Goal: Communication & Community: Answer question/provide support

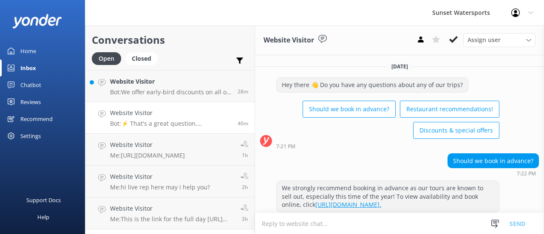
scroll to position [442, 0]
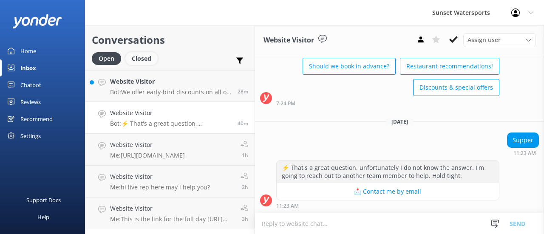
click at [140, 61] on div "Closed" at bounding box center [141, 58] width 32 height 13
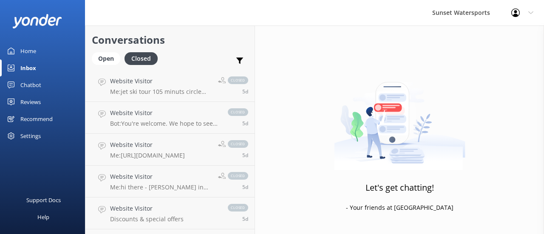
scroll to position [2073, 0]
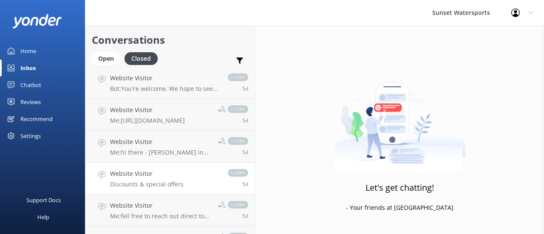
click at [170, 172] on h4 "Website Visitor" at bounding box center [146, 173] width 73 height 9
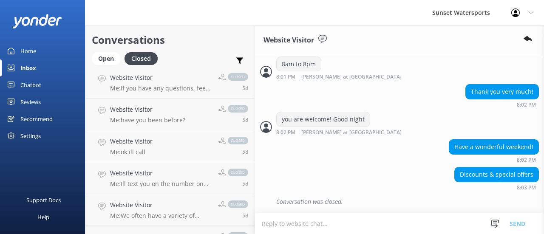
scroll to position [2237, 0]
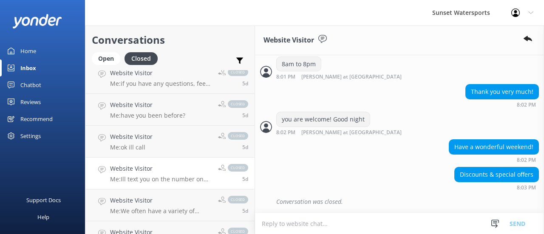
click at [169, 182] on p "Me: Ill text you on the number on the booking to make sure you get this" at bounding box center [160, 179] width 101 height 8
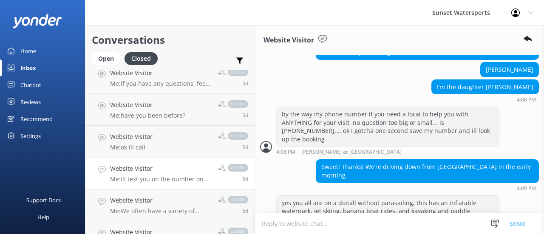
scroll to position [690, 0]
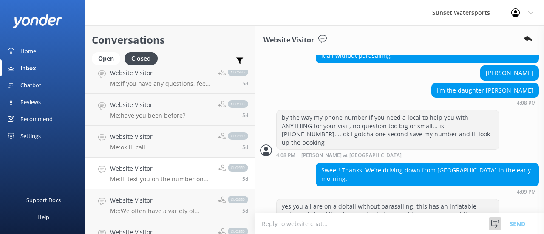
click at [495, 223] on icon at bounding box center [494, 224] width 8 height 8
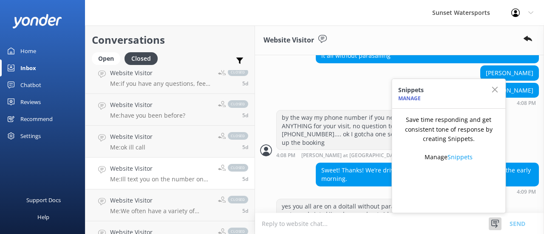
click at [285, 163] on div "Sweet! Thanks! We’re driving down from [GEOGRAPHIC_DATA] in the early morning. …" at bounding box center [399, 178] width 289 height 31
click at [352, 45] on div "Website Visitor" at bounding box center [399, 40] width 289 height 30
click at [490, 226] on div at bounding box center [494, 223] width 13 height 13
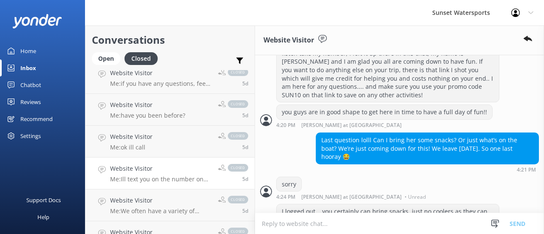
scroll to position [1456, 0]
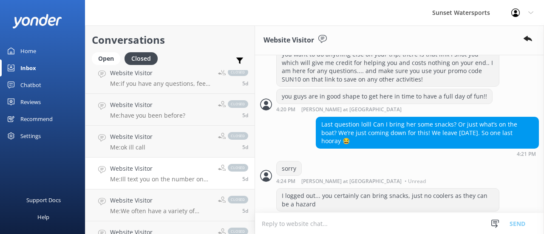
drag, startPoint x: 195, startPoint y: 177, endPoint x: 166, endPoint y: 176, distance: 29.7
click at [166, 176] on p "Me: Ill text you on the number on the booking to make sure you get this" at bounding box center [160, 179] width 101 height 8
click at [100, 172] on icon at bounding box center [102, 170] width 8 height 8
click at [203, 177] on p "Me: Ill text you on the number on the booking to make sure you get this" at bounding box center [160, 179] width 101 height 8
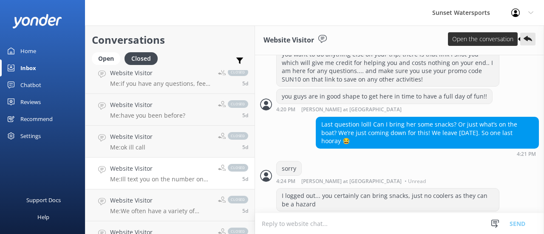
click at [524, 39] on use at bounding box center [527, 39] width 8 height 6
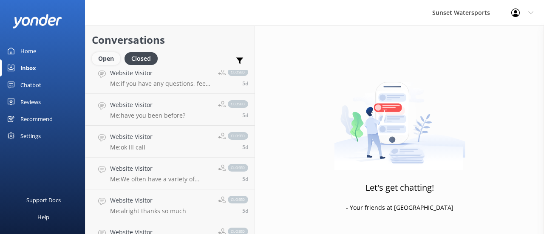
click at [98, 56] on div "Open" at bounding box center [106, 58] width 28 height 13
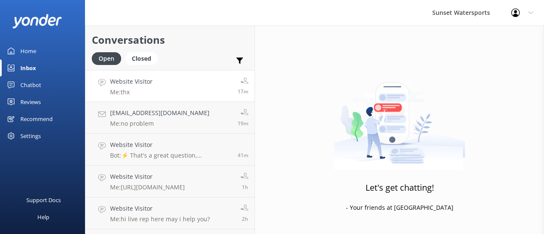
click at [151, 85] on h4 "Website Visitor" at bounding box center [131, 81] width 42 height 9
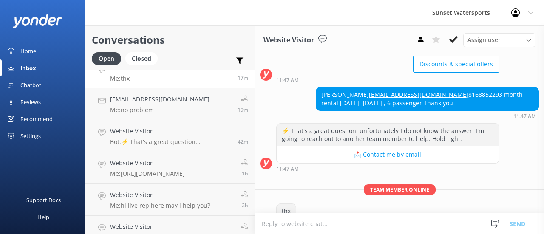
scroll to position [59, 0]
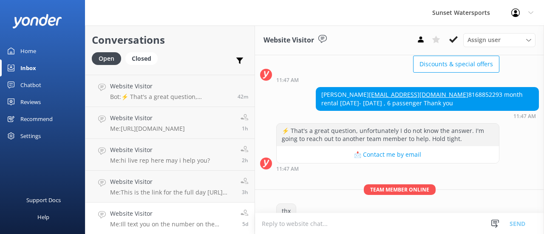
click at [163, 219] on div "Website Visitor Me: Ill text you on the number on the booking to make sure you …" at bounding box center [172, 218] width 124 height 19
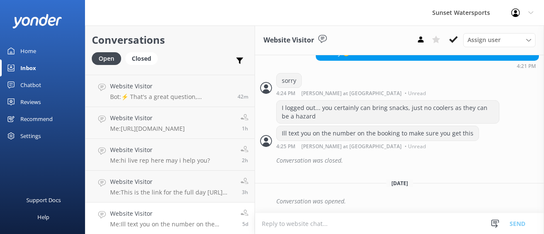
scroll to position [1497, 0]
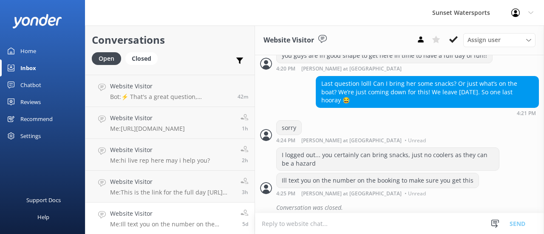
click at [533, 12] on div "Profile Settings Logout" at bounding box center [521, 12] width 43 height 25
click at [481, 223] on div "Snippets Manage Save time responding and get consistent tone of response by cre…" at bounding box center [511, 223] width 66 height 21
click at [496, 223] on icon at bounding box center [494, 224] width 8 height 8
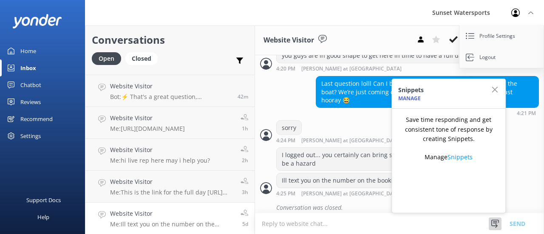
click at [495, 223] on icon at bounding box center [494, 224] width 8 height 8
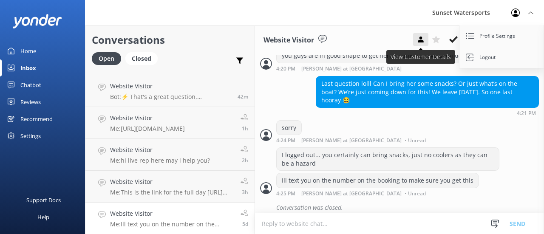
click at [422, 42] on use at bounding box center [420, 40] width 6 height 6
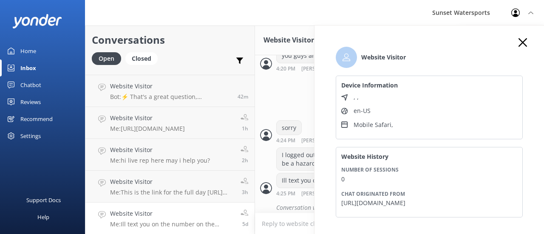
click at [518, 41] on use at bounding box center [522, 42] width 8 height 8
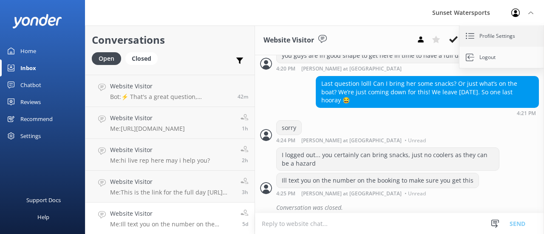
click at [487, 37] on link "Profile Settings" at bounding box center [501, 35] width 85 height 21
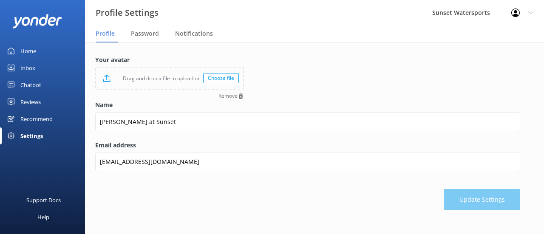
click at [144, 23] on div "Profile Settings" at bounding box center [84, 12] width 169 height 25
click at [23, 66] on div "Inbox" at bounding box center [27, 67] width 15 height 17
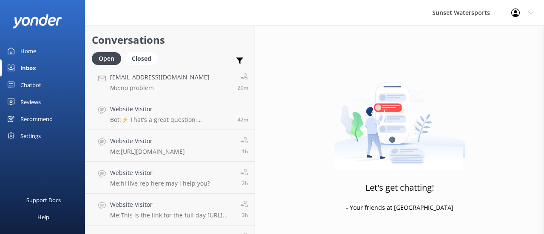
scroll to position [59, 0]
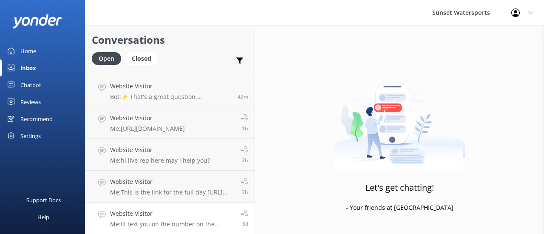
click at [194, 221] on p "Me: Ill text you on the number on the booking to make sure you get this" at bounding box center [172, 224] width 124 height 8
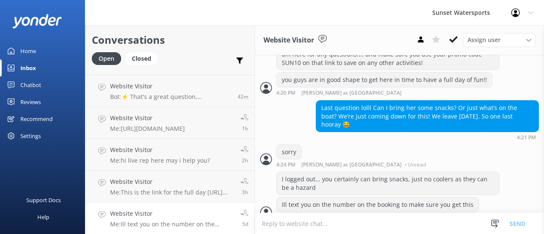
scroll to position [1497, 0]
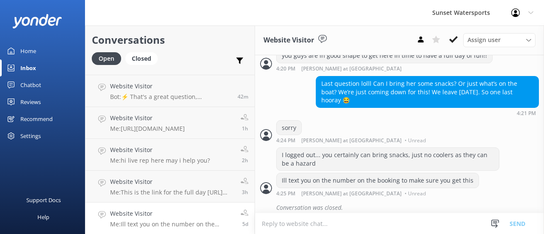
drag, startPoint x: 370, startPoint y: 206, endPoint x: 334, endPoint y: 186, distance: 40.8
click at [322, 200] on div "Conversation was closed." at bounding box center [407, 207] width 262 height 14
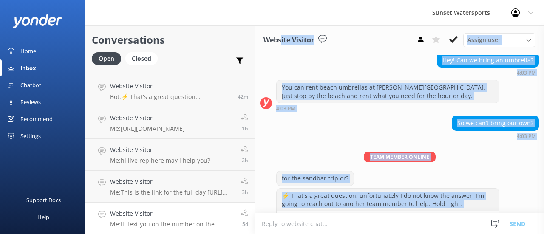
scroll to position [0, 0]
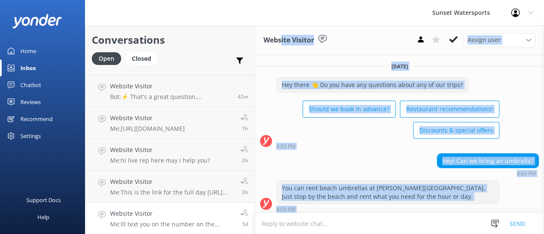
drag, startPoint x: 368, startPoint y: 206, endPoint x: 280, endPoint y: 52, distance: 177.6
click at [280, 52] on div "Website Visitor Assign user [PERSON_NAME] at [GEOGRAPHIC_DATA][PERSON_NAME] wit…" at bounding box center [399, 129] width 289 height 208
copy div "lor Ipsumdo Sitame cons Adipis el Seddoe Temp inci Utlabo Etdol magn Aliqua Eni…"
click at [453, 39] on icon at bounding box center [453, 39] width 8 height 8
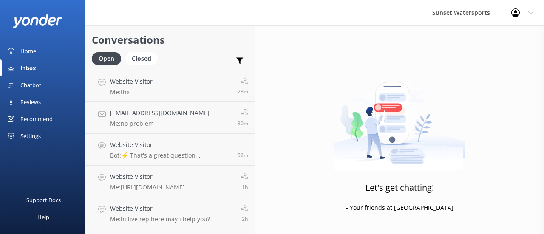
scroll to position [27, 0]
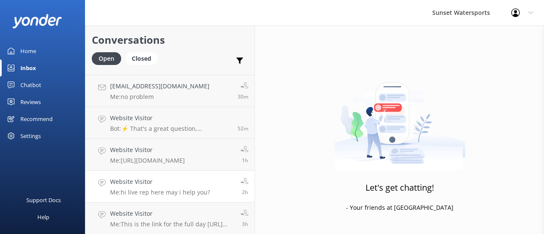
click at [155, 193] on p "Me: hi live rep here may i help you?" at bounding box center [160, 193] width 100 height 8
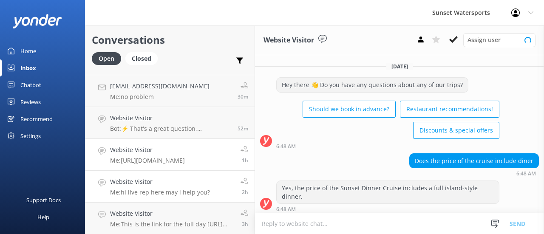
scroll to position [57, 0]
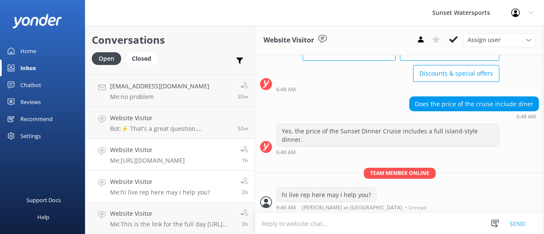
click at [163, 153] on h4 "Website Visitor" at bounding box center [147, 149] width 75 height 9
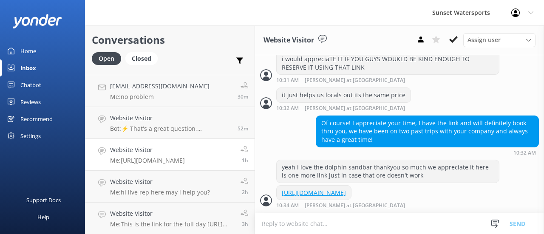
scroll to position [631, 0]
click at [148, 132] on p "Bot: ⚡ That's a great question, unfortunately I do not know the answer. I'm goi…" at bounding box center [170, 129] width 121 height 8
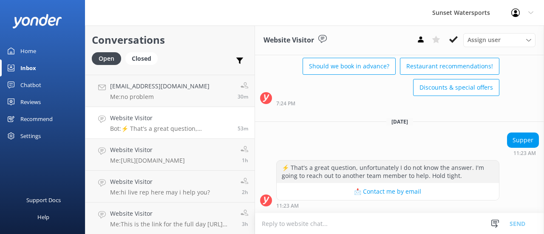
scroll to position [442, 0]
click at [133, 96] on p "Me: no problem" at bounding box center [159, 97] width 99 height 8
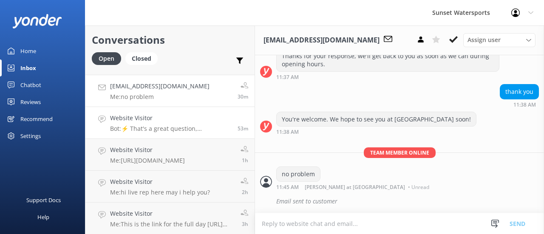
scroll to position [374, 0]
